Goal: Task Accomplishment & Management: Use online tool/utility

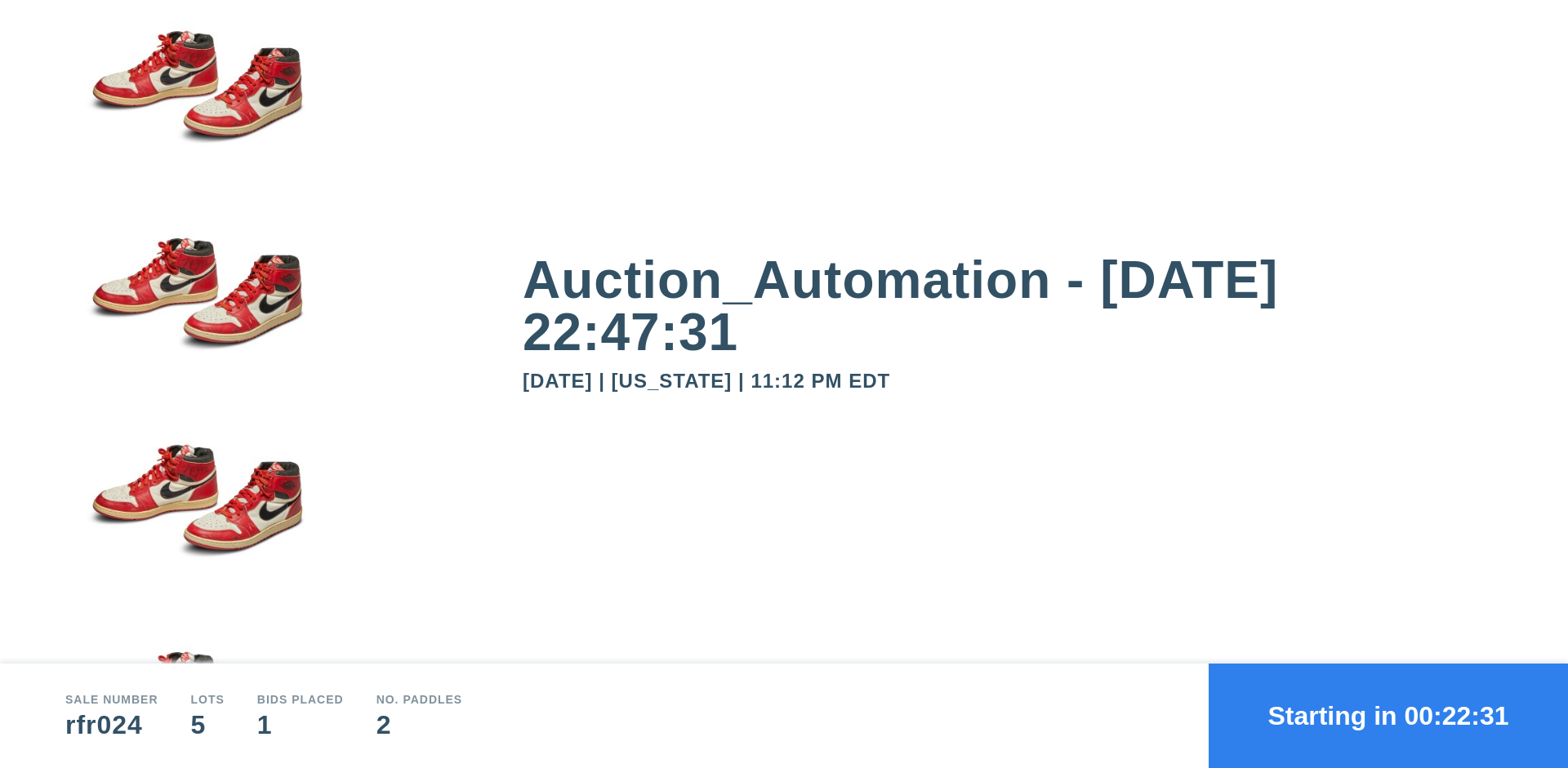
click at [1388, 716] on button "Starting in 00:22:31" at bounding box center [1388, 716] width 359 height 105
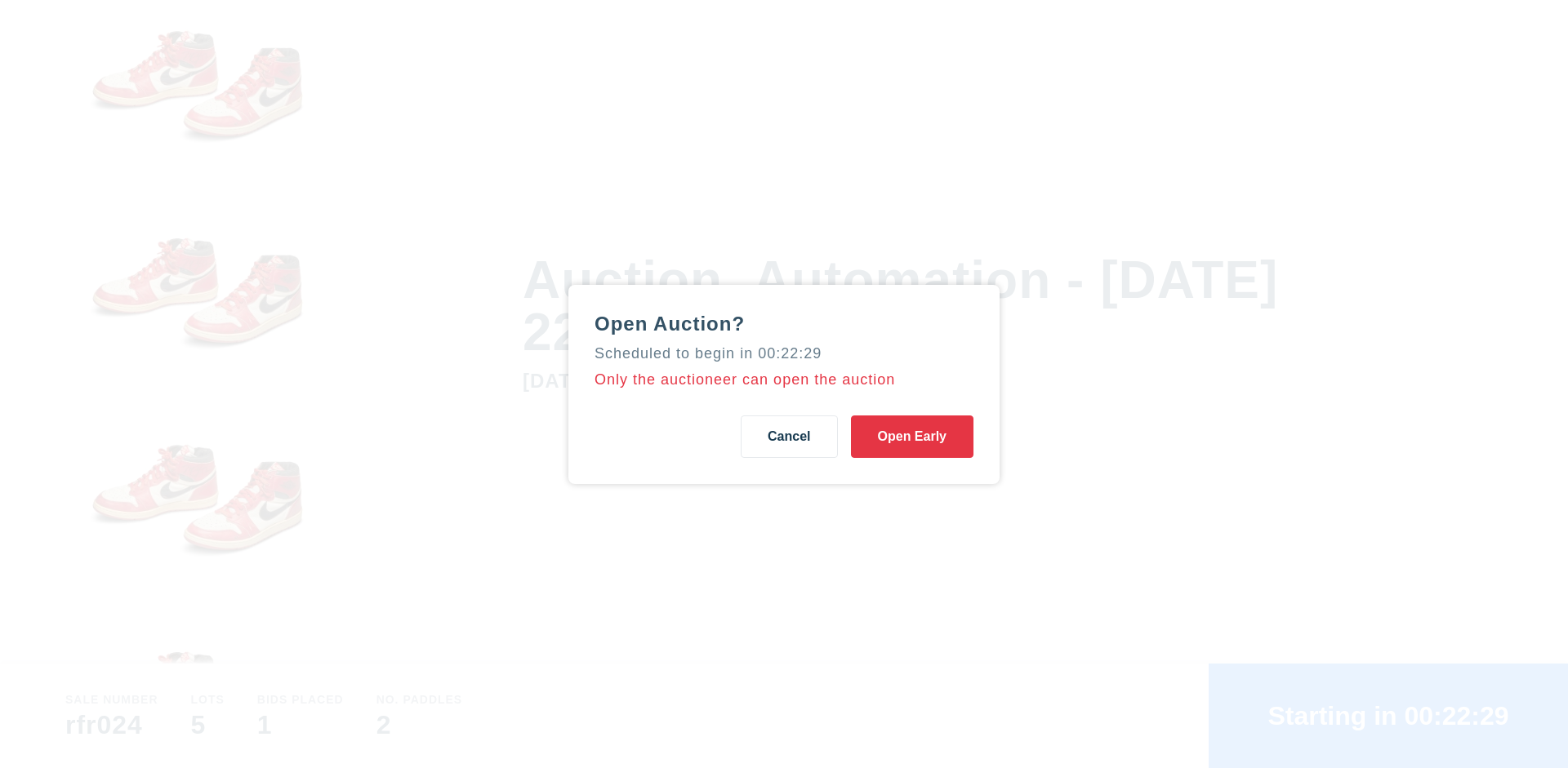
click at [913, 436] on button "Open Early" at bounding box center [912, 437] width 123 height 43
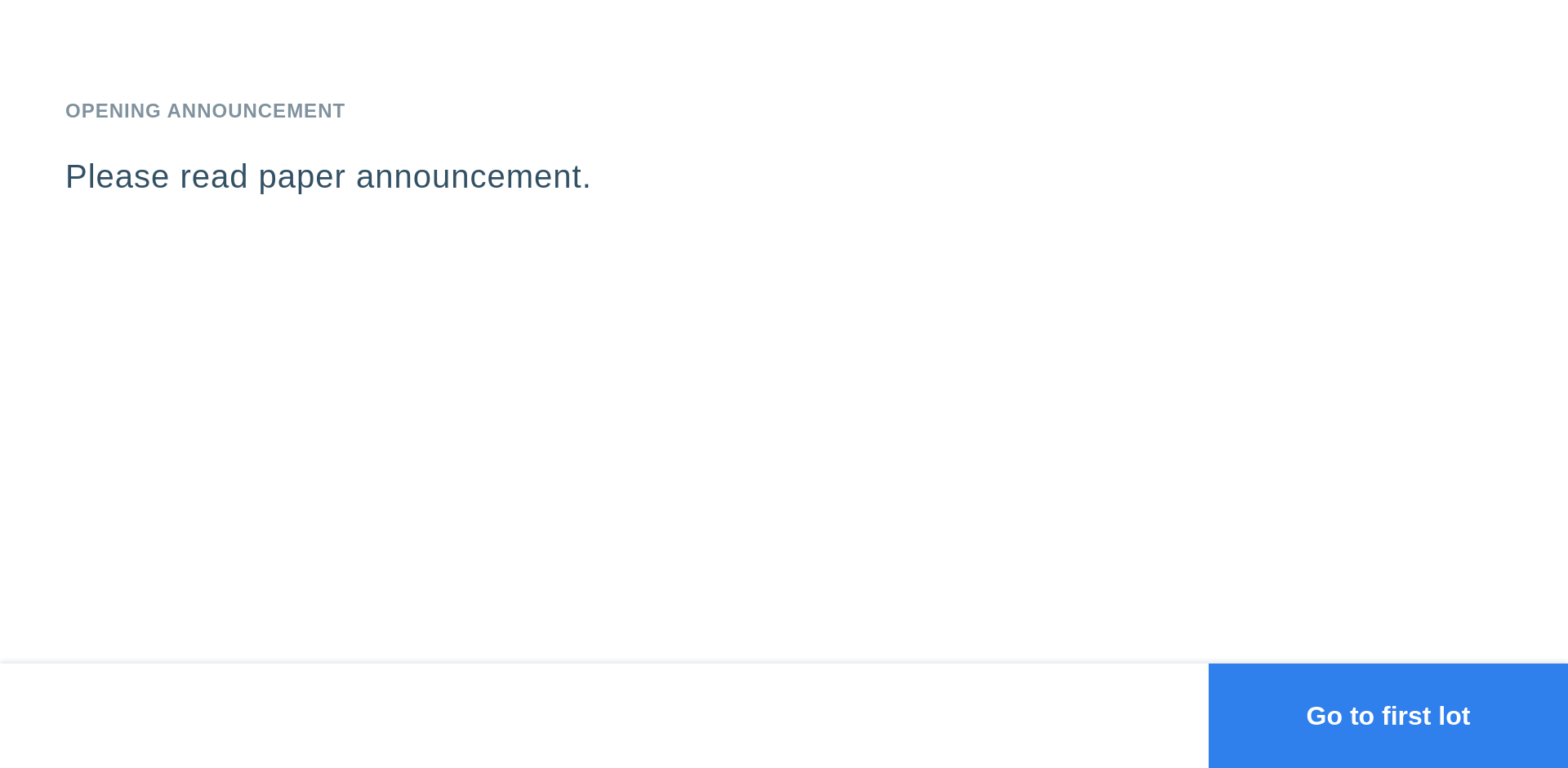
click at [1388, 716] on button "Go to first lot" at bounding box center [1388, 716] width 359 height 105
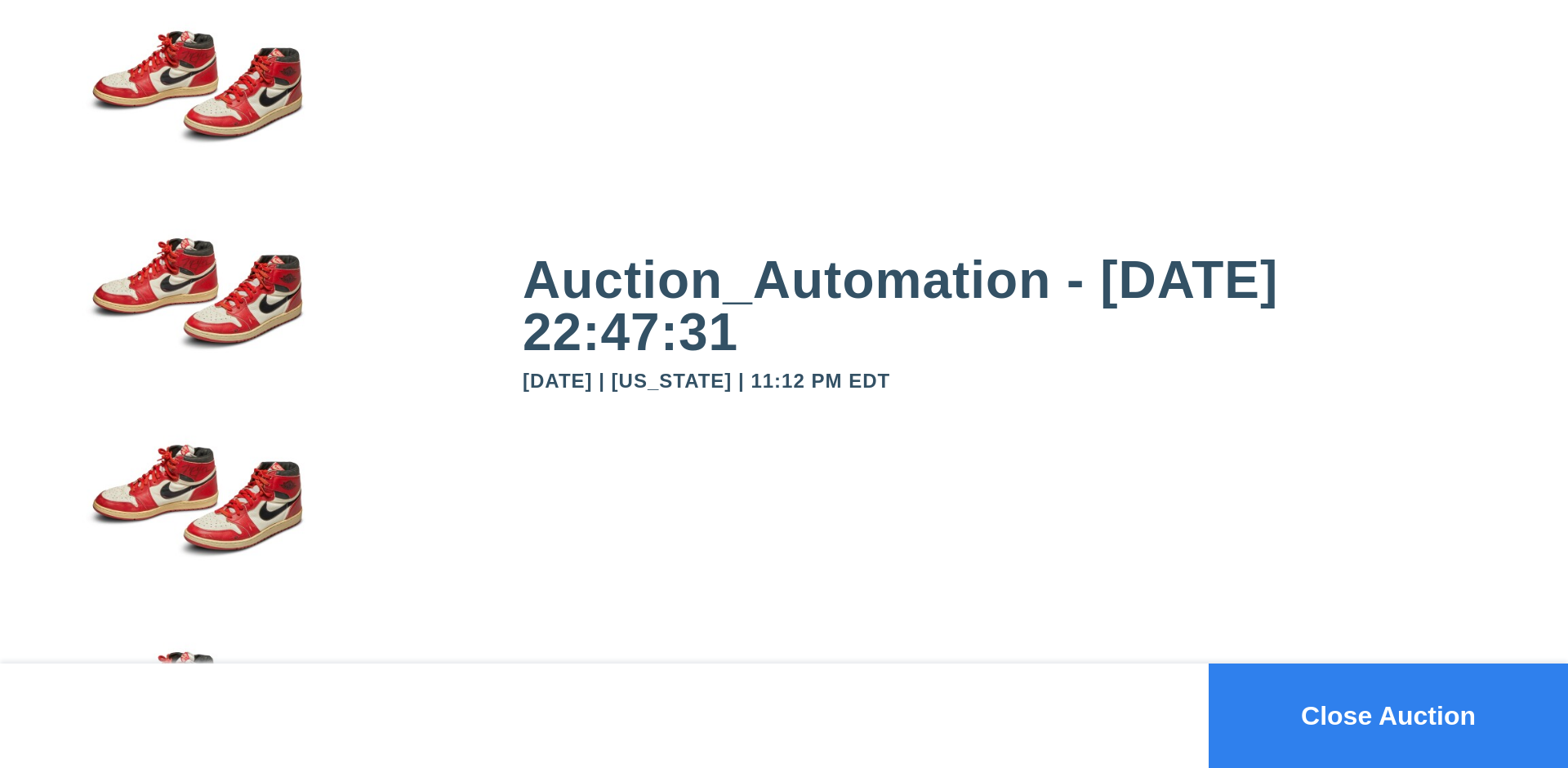
click at [1388, 716] on button "Close Auction" at bounding box center [1388, 716] width 359 height 105
